Goal: Task Accomplishment & Management: Complete application form

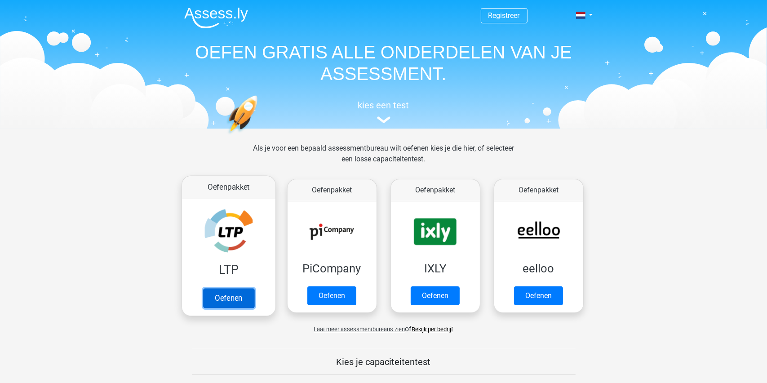
click at [223, 296] on link "Oefenen" at bounding box center [228, 298] width 51 height 20
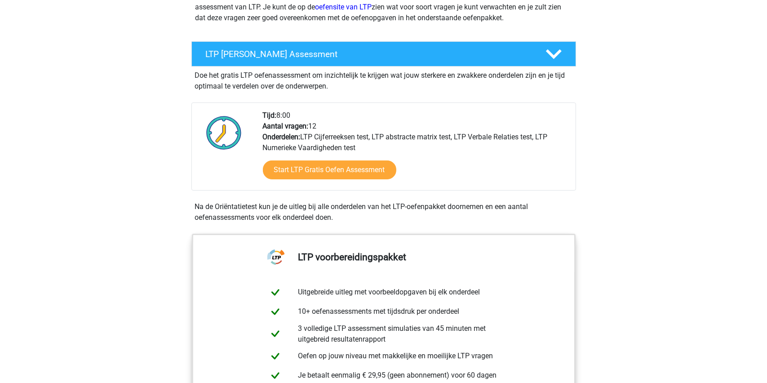
scroll to position [135, 0]
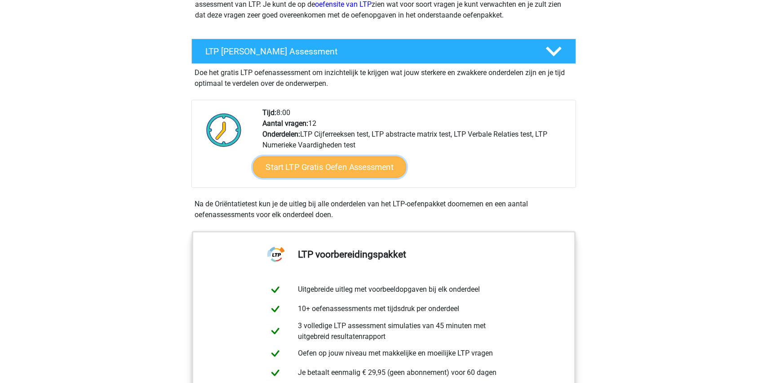
click at [344, 166] on link "Start LTP Gratis Oefen Assessment" at bounding box center [329, 167] width 154 height 22
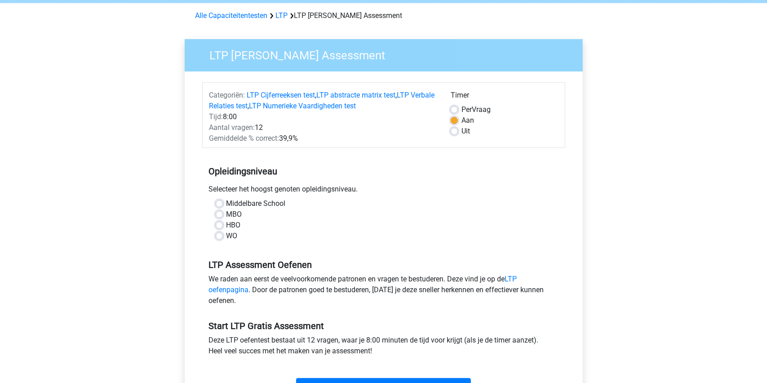
scroll to position [45, 0]
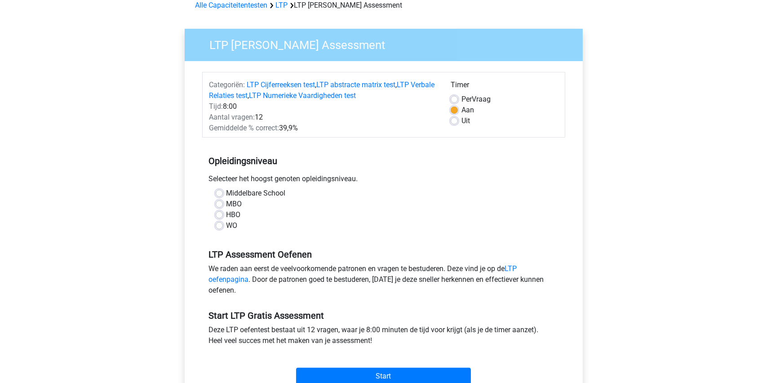
click at [226, 205] on label "MBO" at bounding box center [234, 204] width 16 height 11
click at [221, 205] on input "MBO" at bounding box center [219, 203] width 7 height 9
radio input "true"
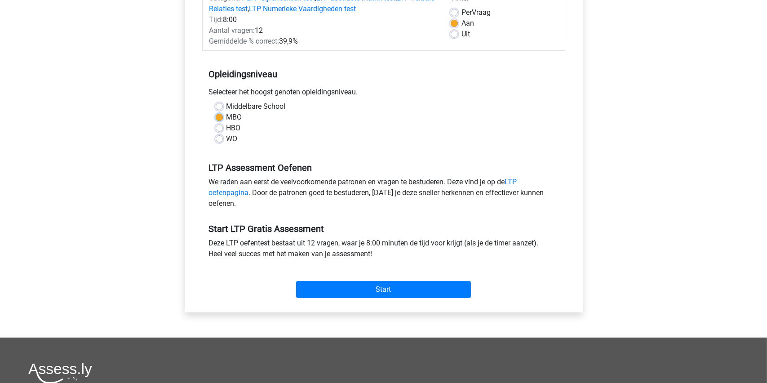
scroll to position [135, 0]
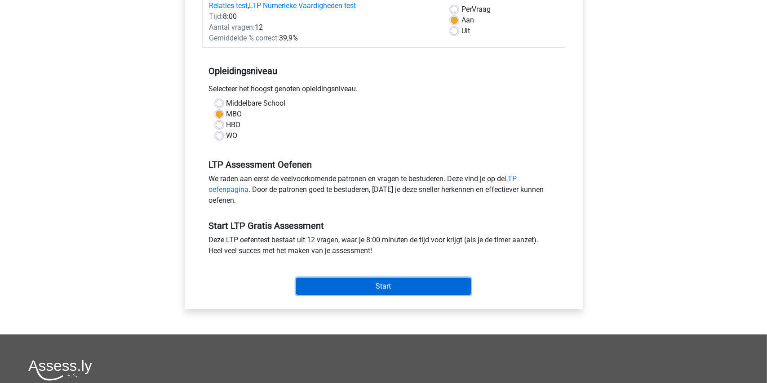
click at [378, 283] on input "Start" at bounding box center [383, 286] width 175 height 17
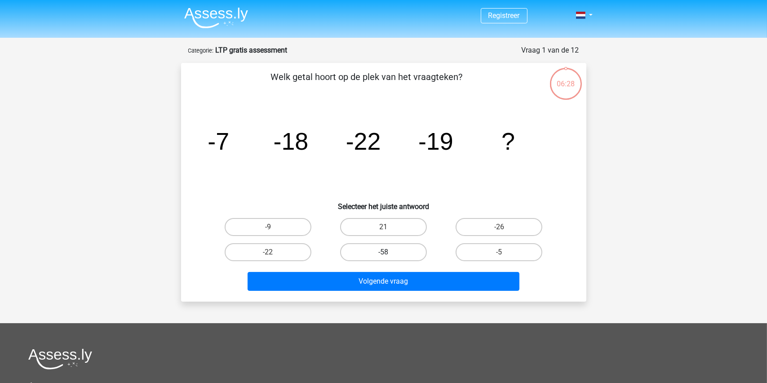
click at [384, 251] on label "-58" at bounding box center [383, 252] width 87 height 18
click at [384, 252] on input "-58" at bounding box center [386, 255] width 6 height 6
radio input "true"
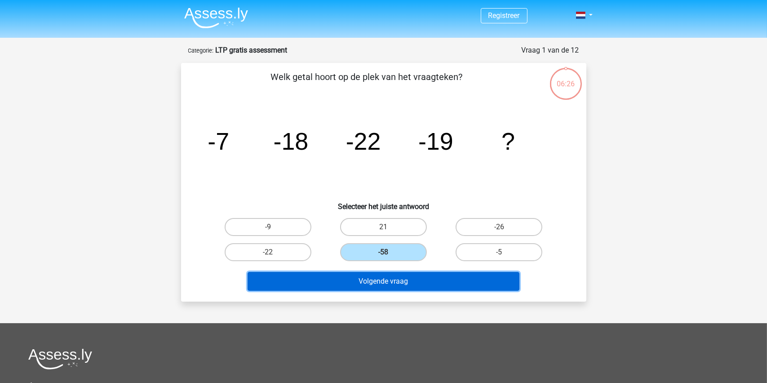
click at [383, 277] on button "Volgende vraag" at bounding box center [384, 281] width 272 height 19
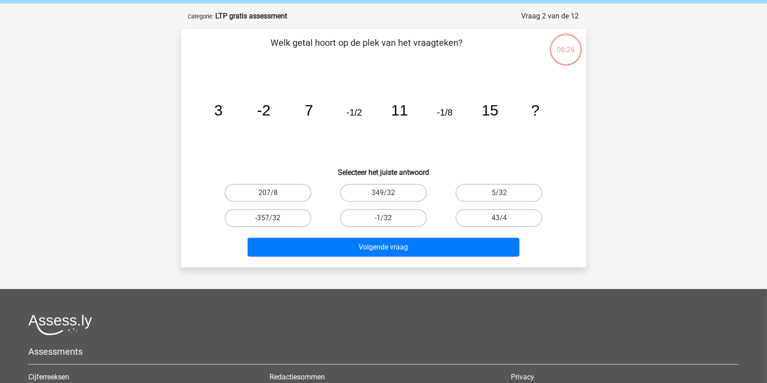
scroll to position [45, 0]
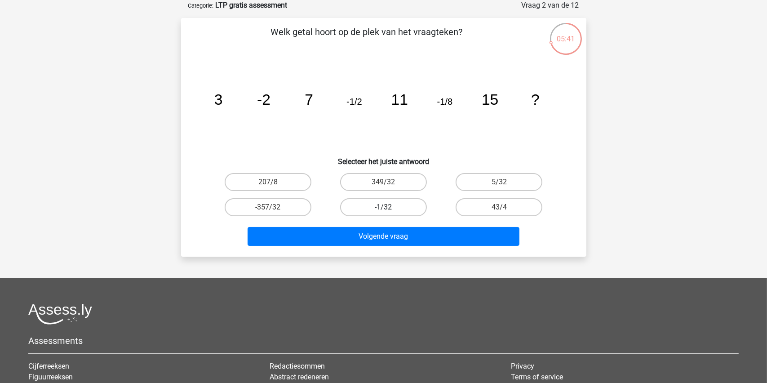
click at [380, 206] on label "-1/32" at bounding box center [383, 207] width 87 height 18
click at [383, 207] on input "-1/32" at bounding box center [386, 210] width 6 height 6
radio input "true"
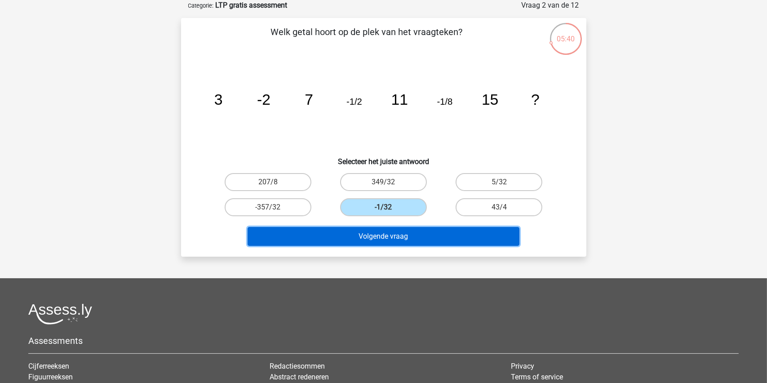
click at [381, 234] on button "Volgende vraag" at bounding box center [384, 236] width 272 height 19
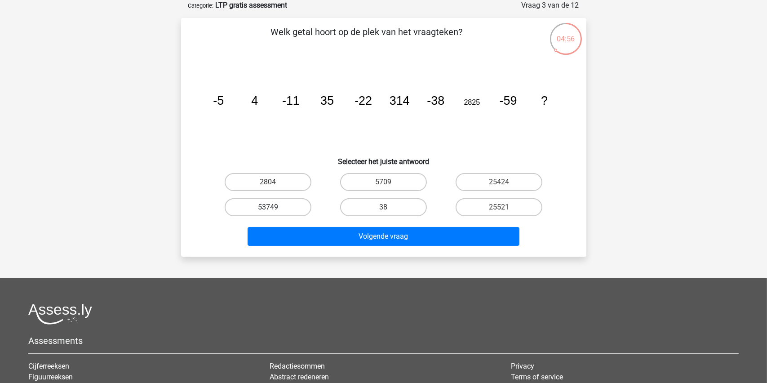
click at [263, 209] on label "53749" at bounding box center [268, 207] width 87 height 18
click at [268, 209] on input "53749" at bounding box center [271, 210] width 6 height 6
radio input "true"
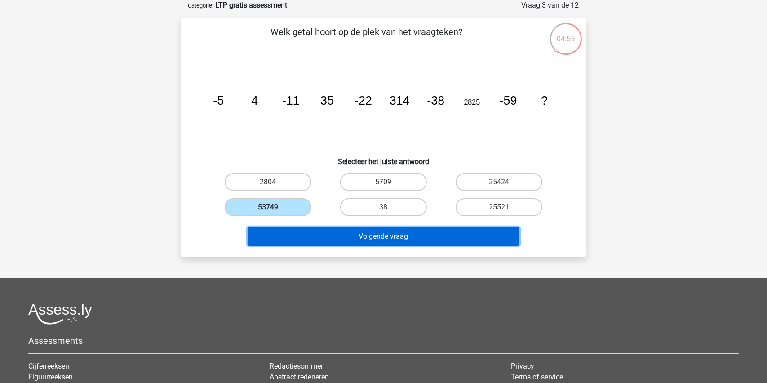
click at [374, 239] on button "Volgende vraag" at bounding box center [384, 236] width 272 height 19
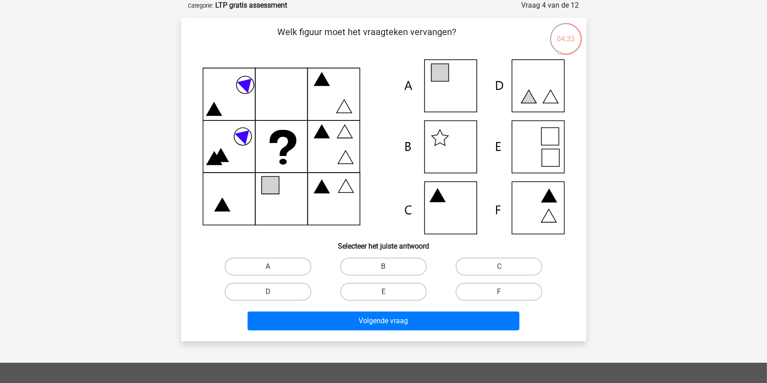
click at [441, 203] on icon at bounding box center [384, 146] width 362 height 175
click at [495, 265] on label "C" at bounding box center [499, 266] width 87 height 18
click at [499, 266] on input "C" at bounding box center [502, 269] width 6 height 6
radio input "true"
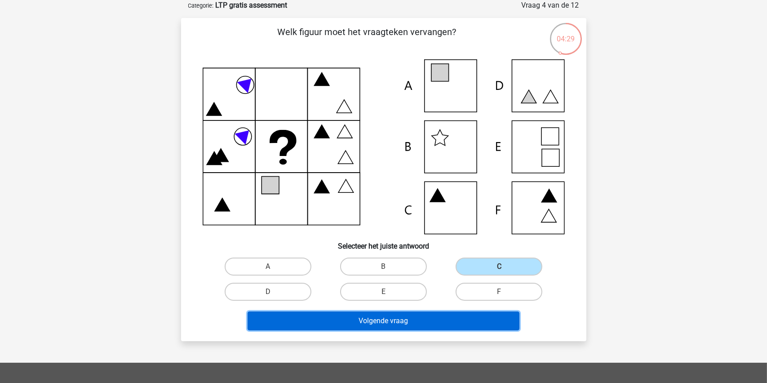
click at [374, 319] on button "Volgende vraag" at bounding box center [384, 320] width 272 height 19
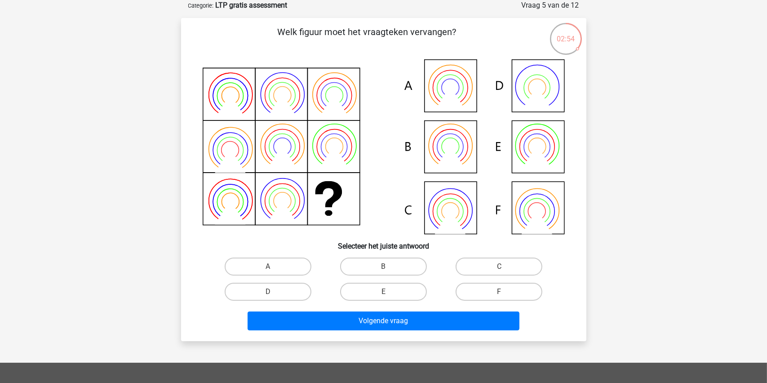
click at [444, 88] on icon at bounding box center [384, 146] width 362 height 175
click at [270, 265] on label "A" at bounding box center [268, 266] width 87 height 18
click at [270, 266] on input "A" at bounding box center [271, 269] width 6 height 6
radio input "true"
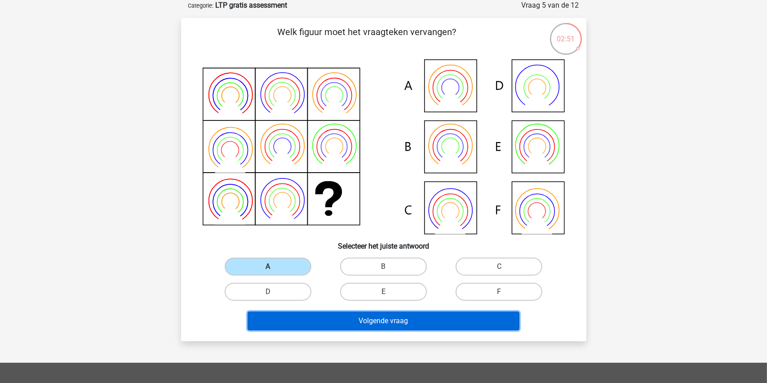
click at [380, 317] on button "Volgende vraag" at bounding box center [384, 320] width 272 height 19
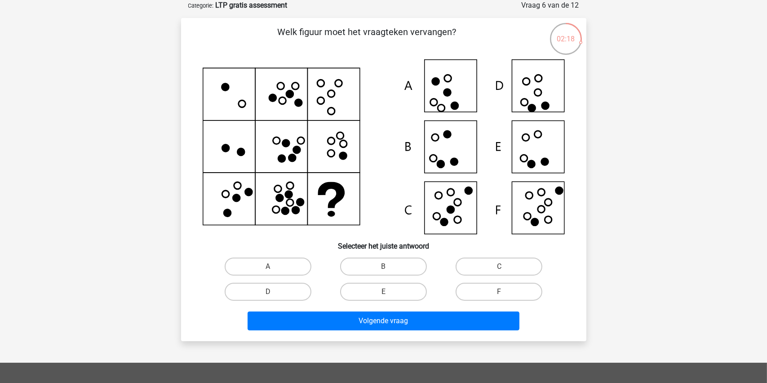
click at [539, 207] on icon at bounding box center [540, 209] width 7 height 7
click at [491, 292] on label "F" at bounding box center [499, 292] width 87 height 18
click at [499, 292] on input "F" at bounding box center [502, 295] width 6 height 6
radio input "true"
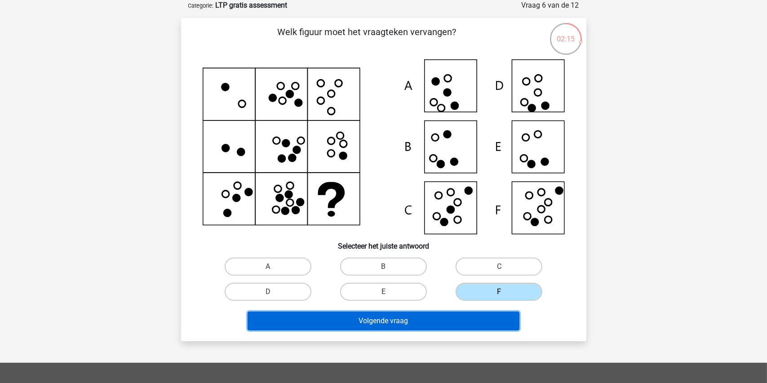
click at [385, 316] on button "Volgende vraag" at bounding box center [384, 320] width 272 height 19
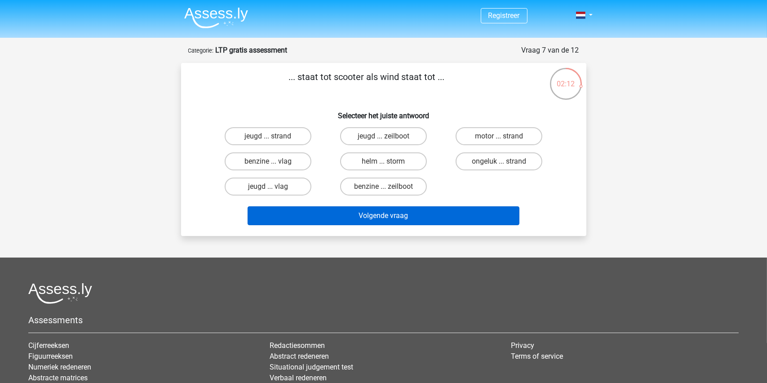
scroll to position [0, 0]
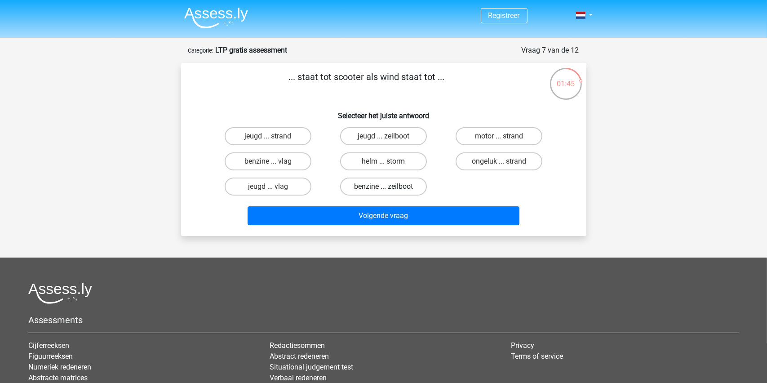
click at [380, 184] on label "benzine ... zeilboot" at bounding box center [383, 186] width 87 height 18
click at [383, 186] on input "benzine ... zeilboot" at bounding box center [386, 189] width 6 height 6
radio input "true"
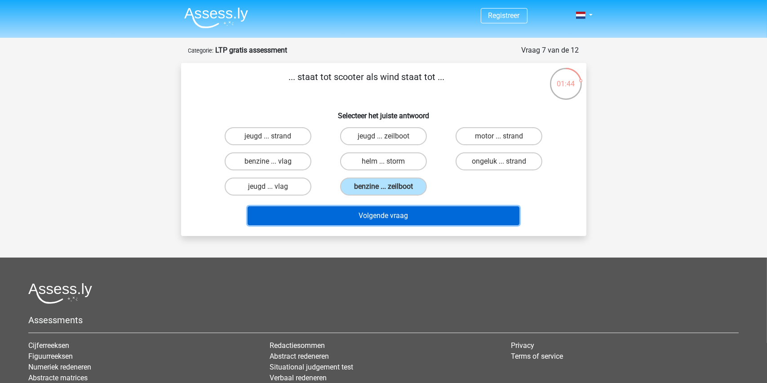
click at [385, 213] on button "Volgende vraag" at bounding box center [384, 215] width 272 height 19
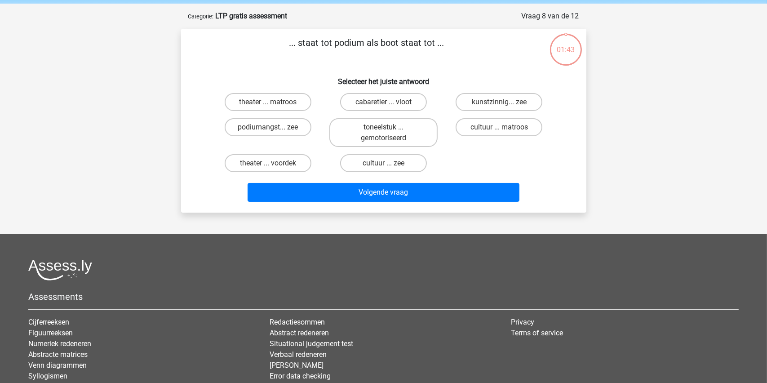
scroll to position [45, 0]
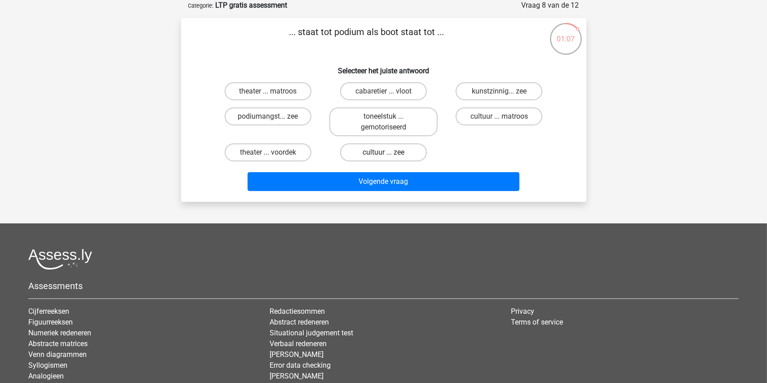
click at [369, 150] on label "cultuur ... zee" at bounding box center [383, 152] width 87 height 18
click at [383, 152] on input "cultuur ... zee" at bounding box center [386, 155] width 6 height 6
radio input "true"
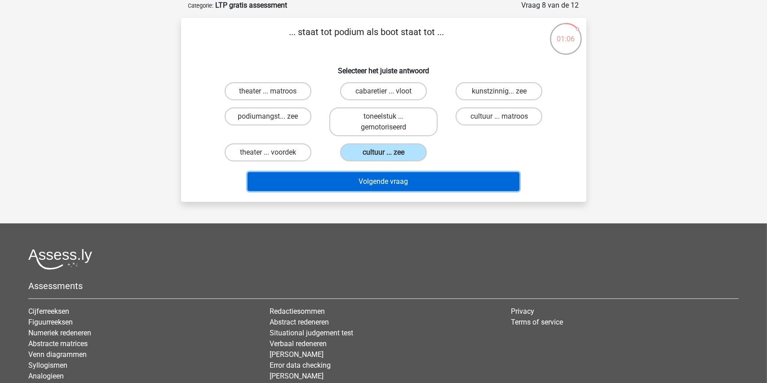
click at [370, 181] on button "Volgende vraag" at bounding box center [384, 181] width 272 height 19
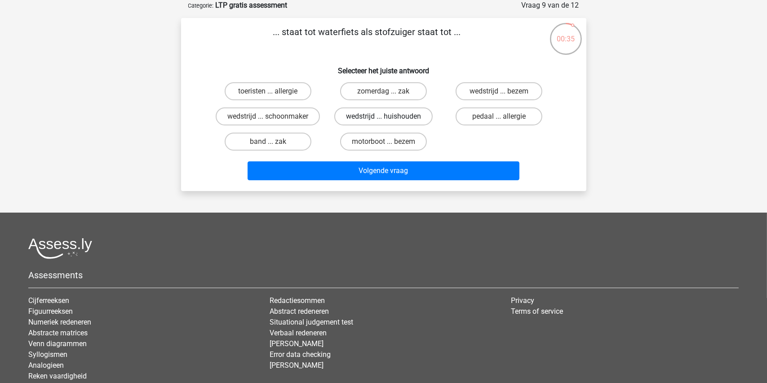
click at [378, 115] on label "wedstrijd ... huishouden" at bounding box center [383, 116] width 98 height 18
click at [383, 116] on input "wedstrijd ... huishouden" at bounding box center [386, 119] width 6 height 6
radio input "true"
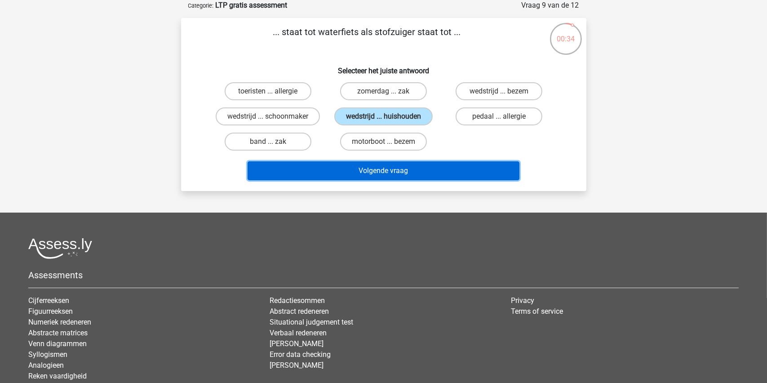
click at [380, 171] on button "Volgende vraag" at bounding box center [384, 170] width 272 height 19
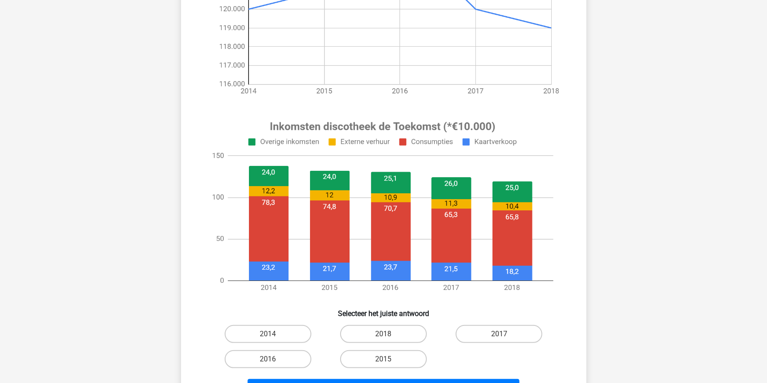
scroll to position [225, 0]
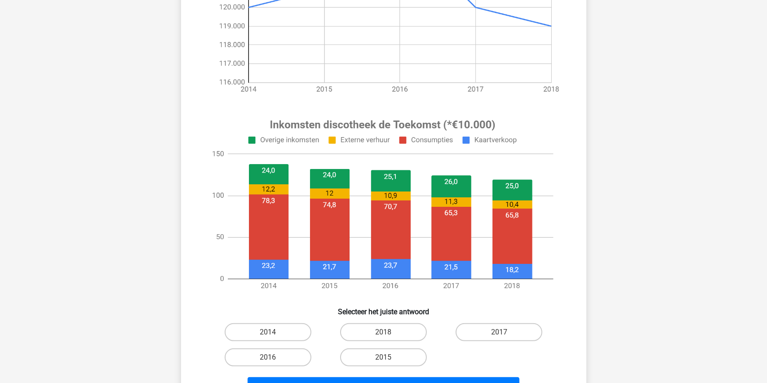
click at [272, 357] on input "2016" at bounding box center [271, 360] width 6 height 6
radio input "true"
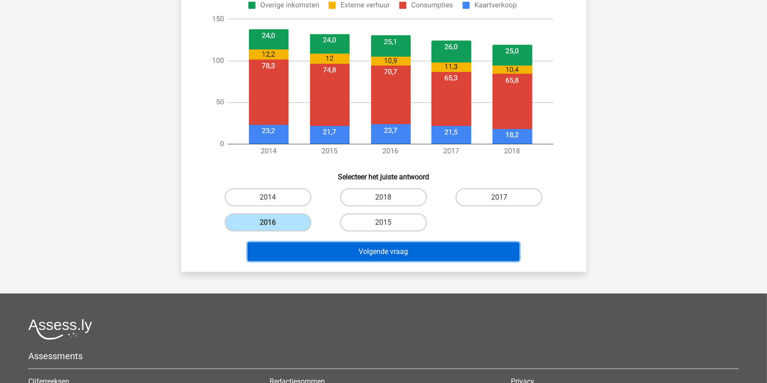
click at [380, 253] on button "Volgende vraag" at bounding box center [384, 251] width 272 height 19
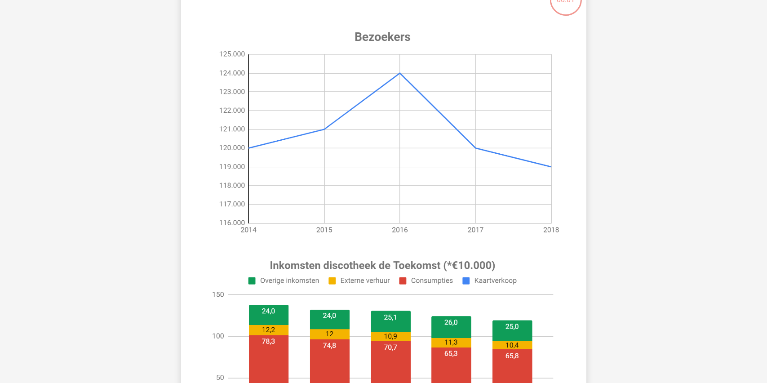
scroll to position [45, 0]
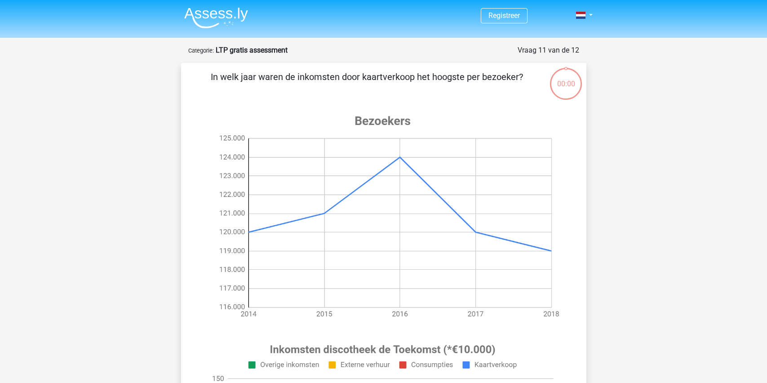
scroll to position [45, 0]
